Goal: Task Accomplishment & Management: Complete application form

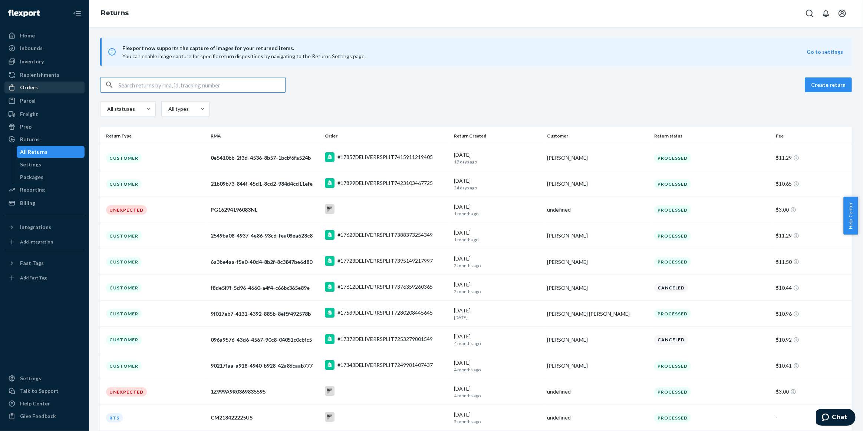
click at [39, 89] on div "Orders" at bounding box center [44, 87] width 79 height 10
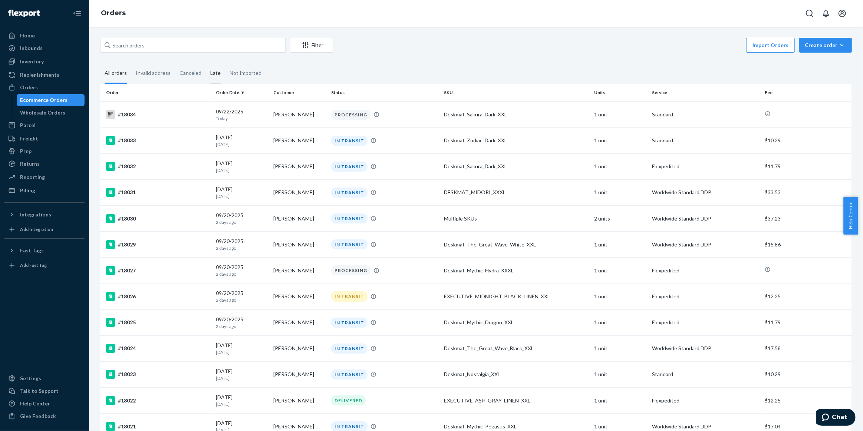
click at [214, 74] on div "Late" at bounding box center [215, 73] width 10 height 20
click at [206, 63] on input "Late" at bounding box center [206, 63] width 0 height 0
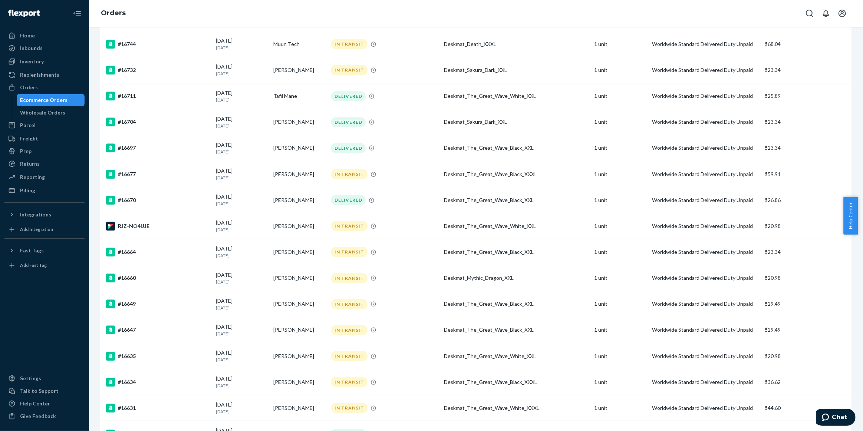
scroll to position [2316, 0]
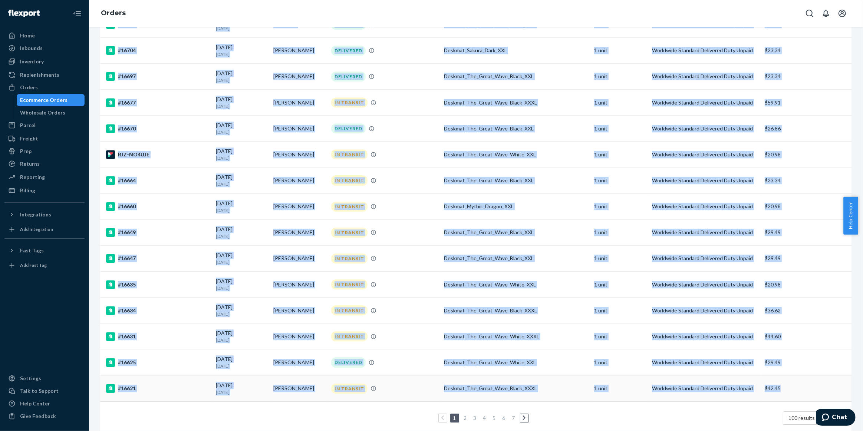
drag, startPoint x: 103, startPoint y: 96, endPoint x: 782, endPoint y: 368, distance: 731.5
click at [30, 406] on div "Help Center" at bounding box center [35, 403] width 30 height 7
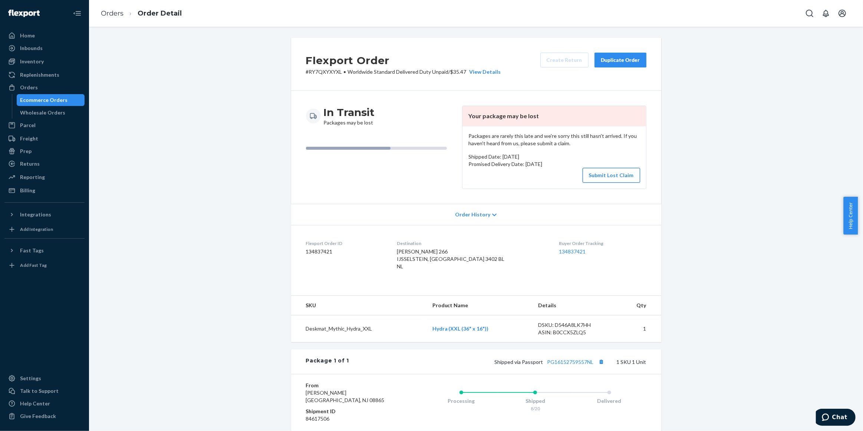
click at [592, 174] on button "Submit Lost Claim" at bounding box center [612, 175] width 58 height 15
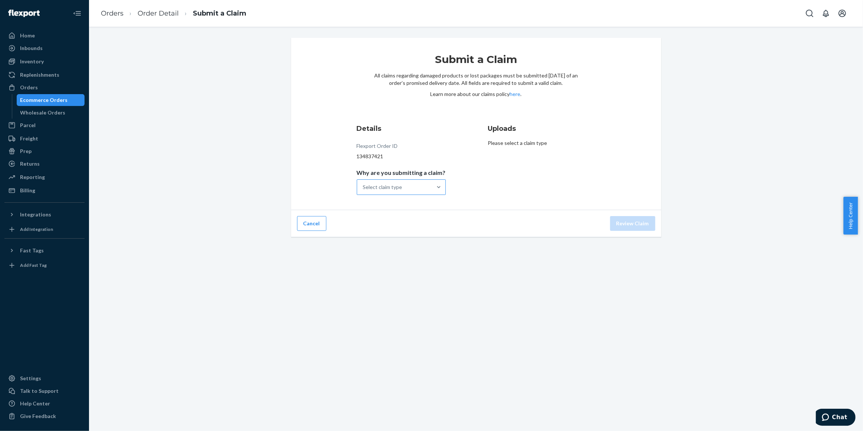
click at [406, 184] on div "Select claim type" at bounding box center [394, 187] width 75 height 15
click at [364, 184] on input "Why are you submitting a claim? Select claim type" at bounding box center [363, 187] width 1 height 7
click at [416, 220] on div "Order with no tracking movement" at bounding box center [401, 224] width 86 height 22
click at [364, 191] on input "Why are you submitting a claim? option Order with no tracking movement focused,…" at bounding box center [363, 187] width 1 height 7
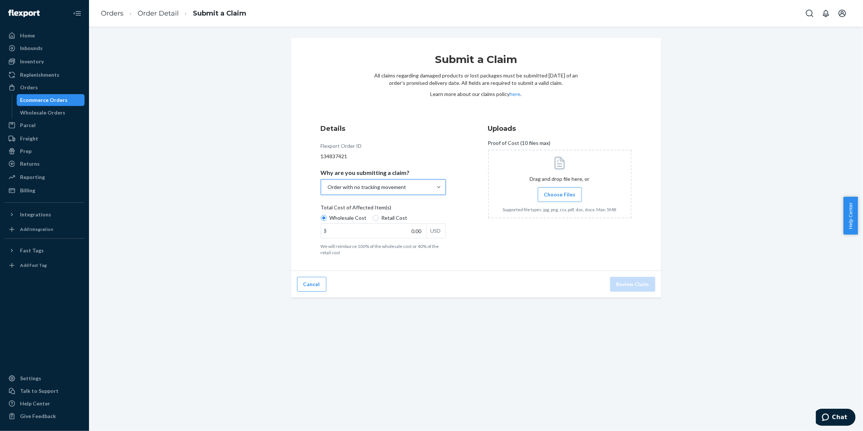
click at [560, 193] on input "Choose Files" at bounding box center [560, 195] width 0 height 8
click at [561, 234] on span "Hystar Products LLC PO00024 - XXL, XXXL, CC.pdf" at bounding box center [558, 238] width 101 height 14
click at [548, 237] on span "Hystar Products LLC PO00024 - XXL, XXXL, CC.pdf" at bounding box center [558, 238] width 101 height 14
drag, startPoint x: 397, startPoint y: 234, endPoint x: 516, endPoint y: 234, distance: 118.7
click at [496, 235] on div "Details Flexport Order ID 134837421 Why are you submitting a claim? Order with …" at bounding box center [476, 191] width 311 height 134
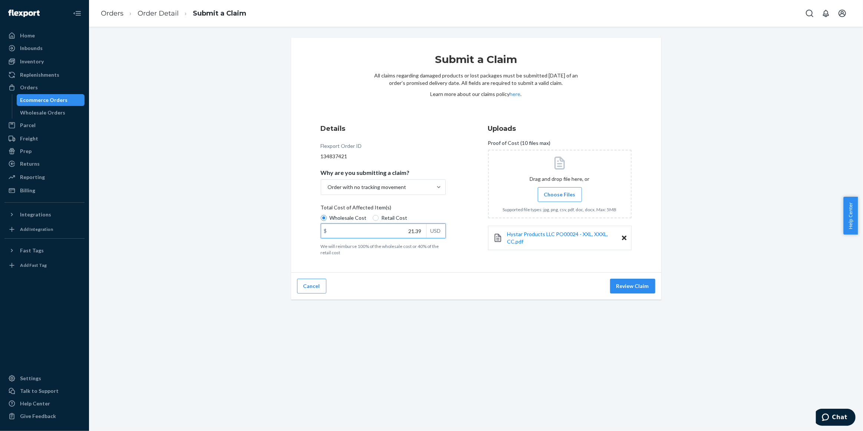
type input "21.39"
click at [634, 283] on button "Review Claim" at bounding box center [632, 286] width 45 height 15
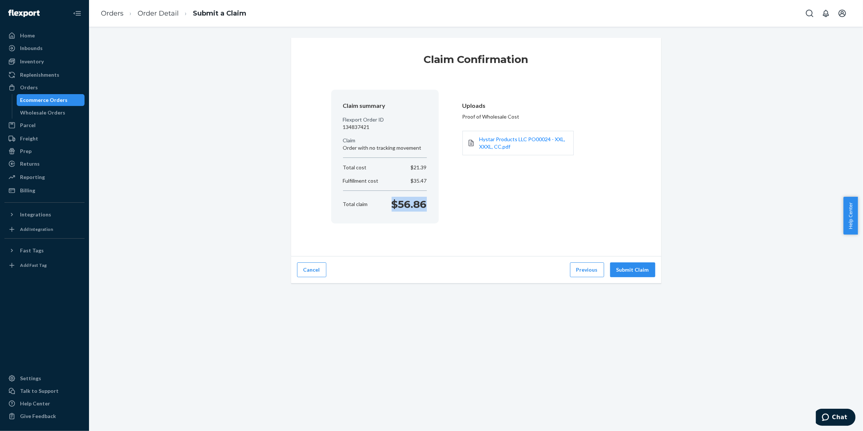
drag, startPoint x: 391, startPoint y: 208, endPoint x: 428, endPoint y: 213, distance: 37.4
click at [428, 213] on section "Claim summary Flexport Order ID 134837421 Claim Order with no tracking movement…" at bounding box center [385, 157] width 108 height 134
copy p "$56.86"
click at [359, 128] on p "134837421" at bounding box center [385, 127] width 84 height 7
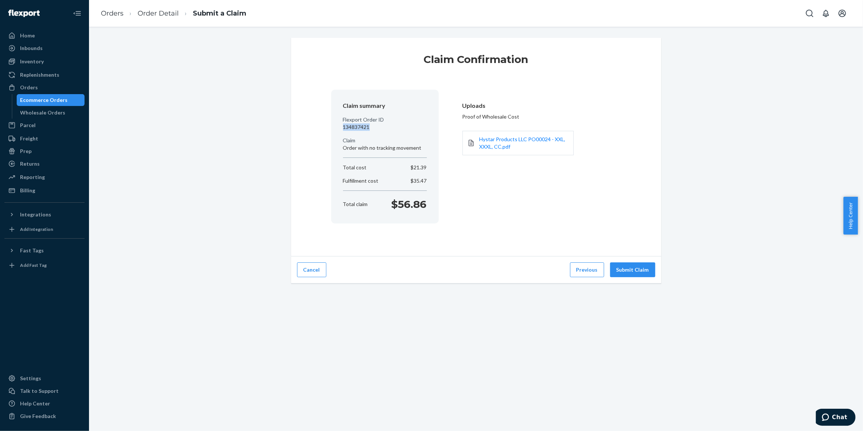
copy p "134837421"
click at [621, 272] on button "Submit Claim" at bounding box center [632, 270] width 45 height 15
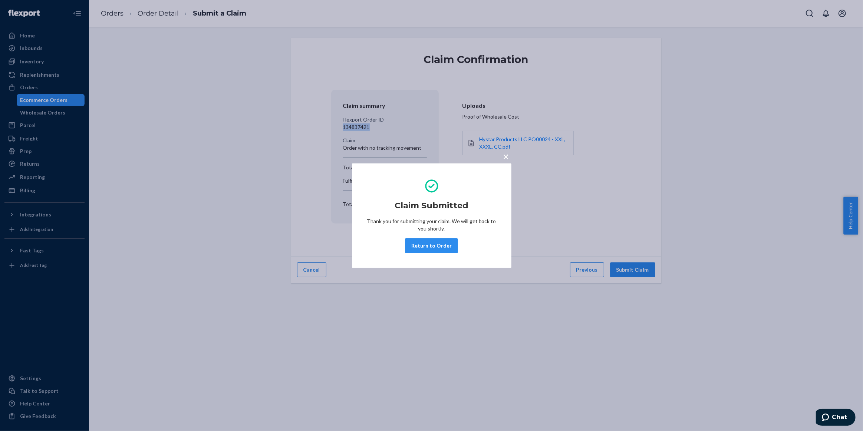
click at [418, 248] on button "Return to Order" at bounding box center [431, 246] width 53 height 15
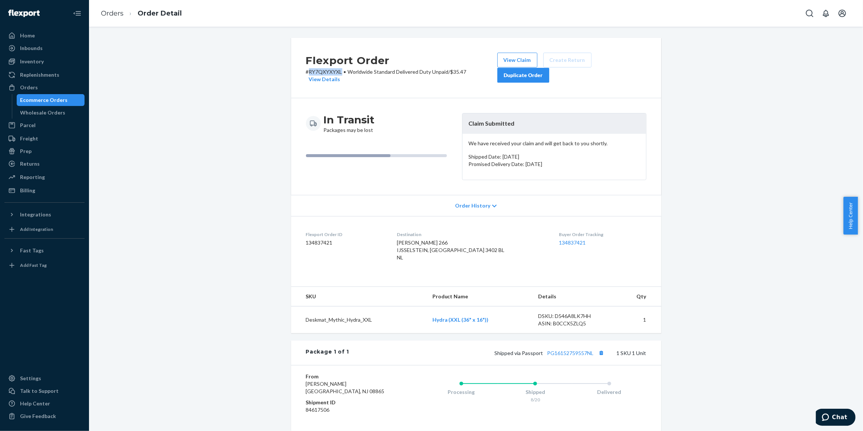
drag, startPoint x: 338, startPoint y: 71, endPoint x: 307, endPoint y: 72, distance: 31.2
click at [307, 72] on p "# RY7QXYXYXL • Worldwide Standard Delivered Duty Unpaid / $35.47 View Details" at bounding box center [401, 75] width 191 height 15
copy p "RY7QXYXYXL"
click at [725, 213] on div "Flexport Order # RY7QXYXYXL • Worldwide Standard Delivered Duty Unpaid / $35.47…" at bounding box center [476, 273] width 763 height 470
